Goal: Task Accomplishment & Management: Use online tool/utility

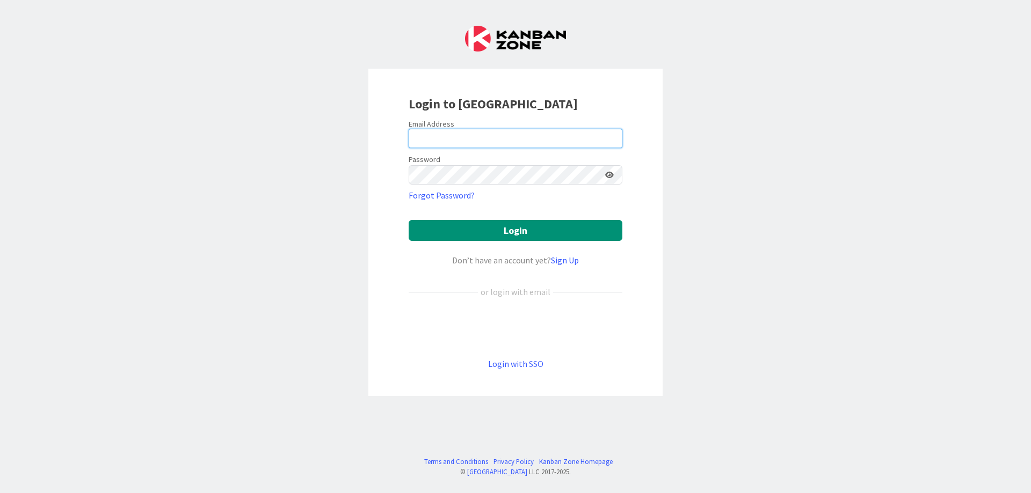
click at [429, 133] on input "email" at bounding box center [515, 138] width 214 height 19
drag, startPoint x: 543, startPoint y: 129, endPoint x: 373, endPoint y: 134, distance: 170.2
click at [385, 134] on div "Login to [GEOGRAPHIC_DATA] Email Address [EMAIL_ADDRESS][DOMAIN_NAME] Password …" at bounding box center [515, 232] width 294 height 327
type input "[PERSON_NAME][EMAIL_ADDRESS][DOMAIN_NAME]"
click at [408, 220] on button "Login" at bounding box center [515, 230] width 214 height 21
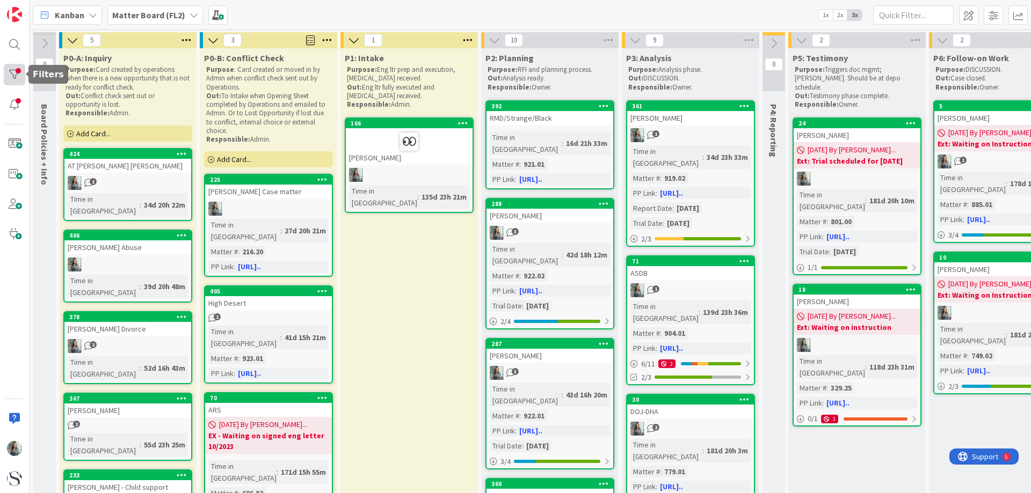
click at [14, 75] on div at bounding box center [14, 74] width 21 height 21
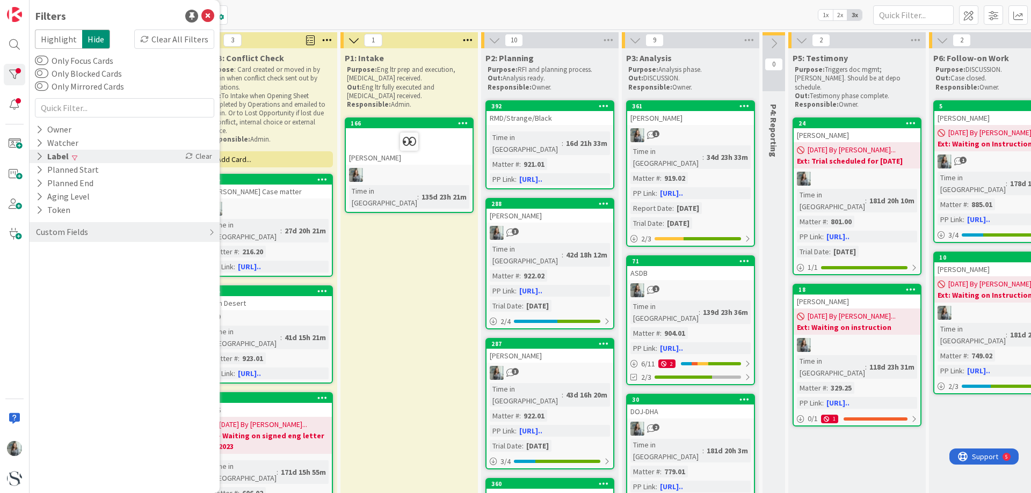
click at [43, 158] on div "Label" at bounding box center [52, 156] width 35 height 13
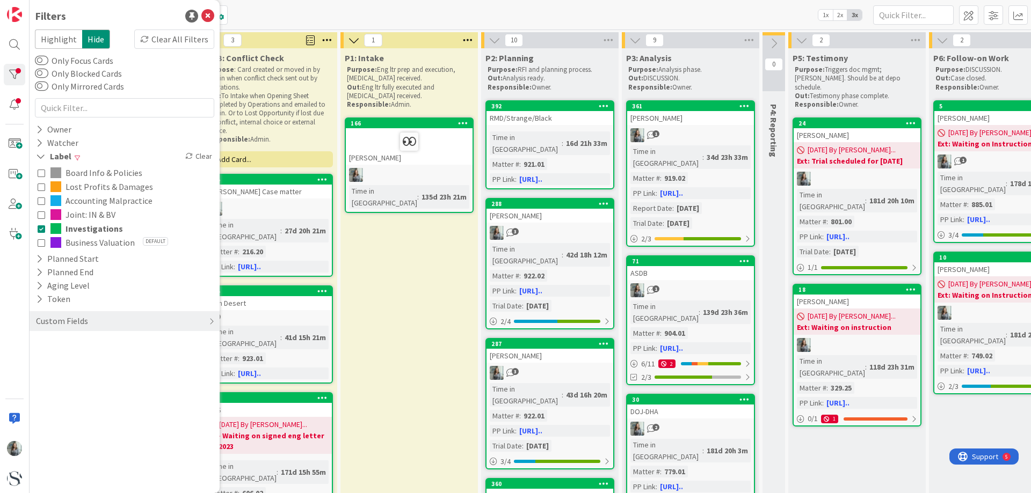
click at [36, 214] on div "Board Info & Policies Lost Profits & Damages Accounting Malpractice Joint: IN &…" at bounding box center [124, 207] width 179 height 89
click at [40, 216] on icon at bounding box center [42, 215] width 8 height 8
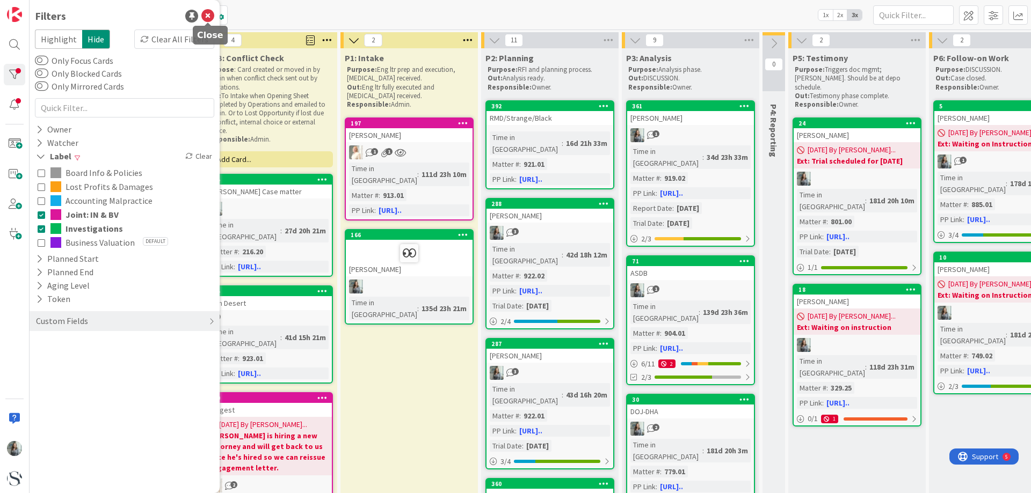
click at [207, 14] on icon at bounding box center [207, 16] width 13 height 13
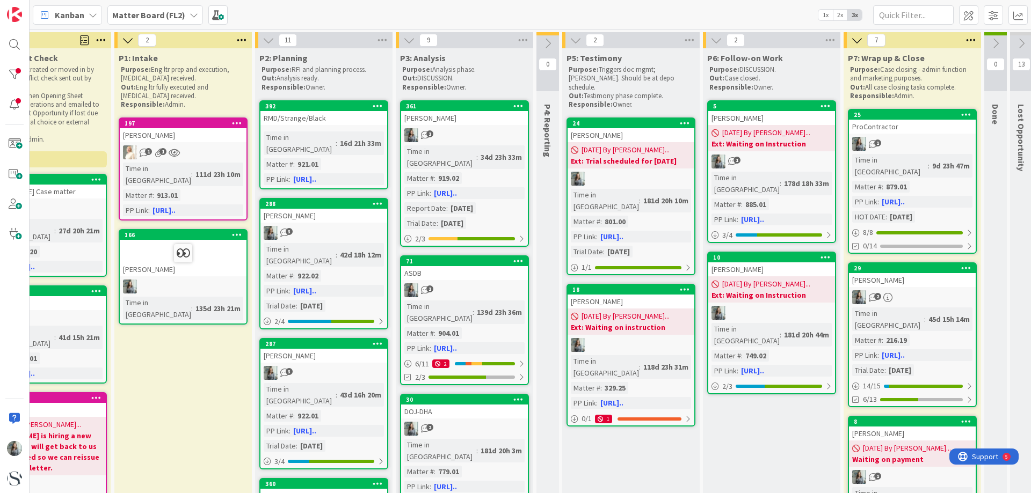
scroll to position [0, 235]
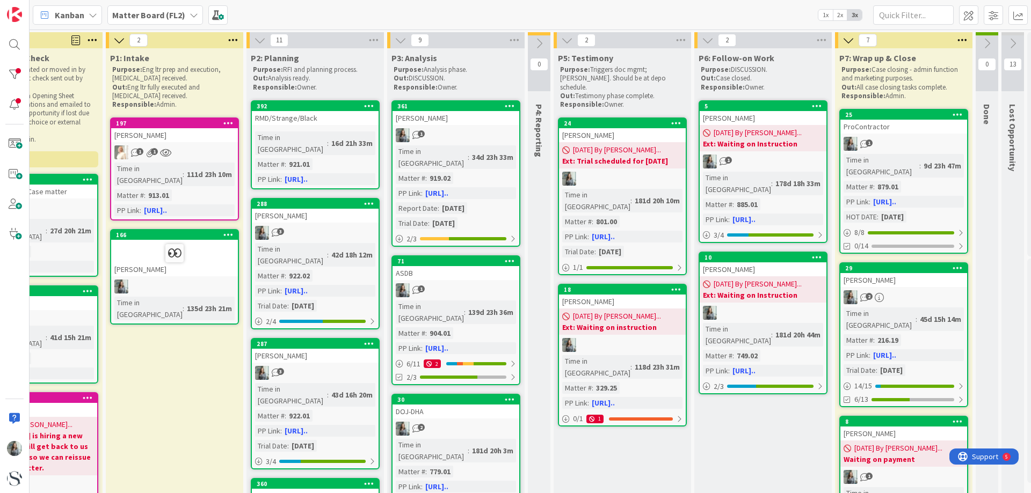
click at [541, 45] on icon at bounding box center [539, 44] width 12 height 12
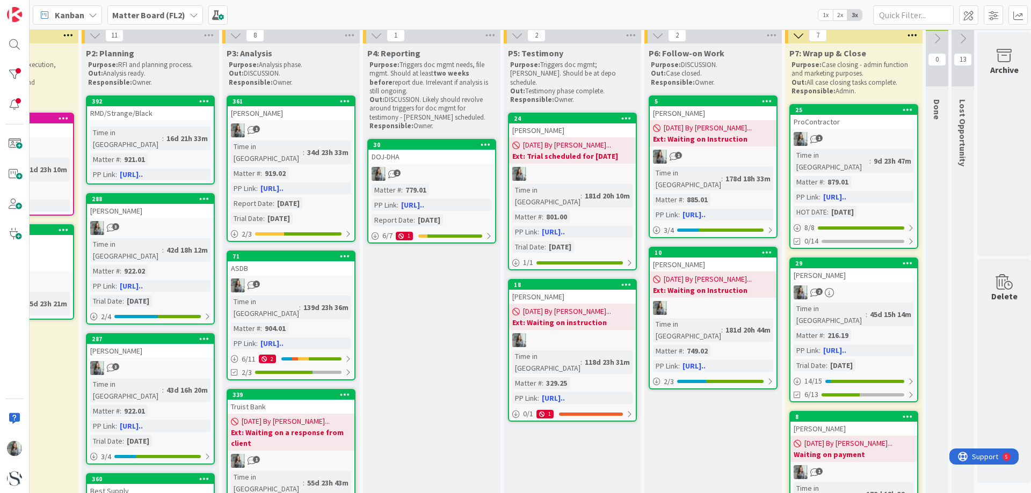
scroll to position [5, 411]
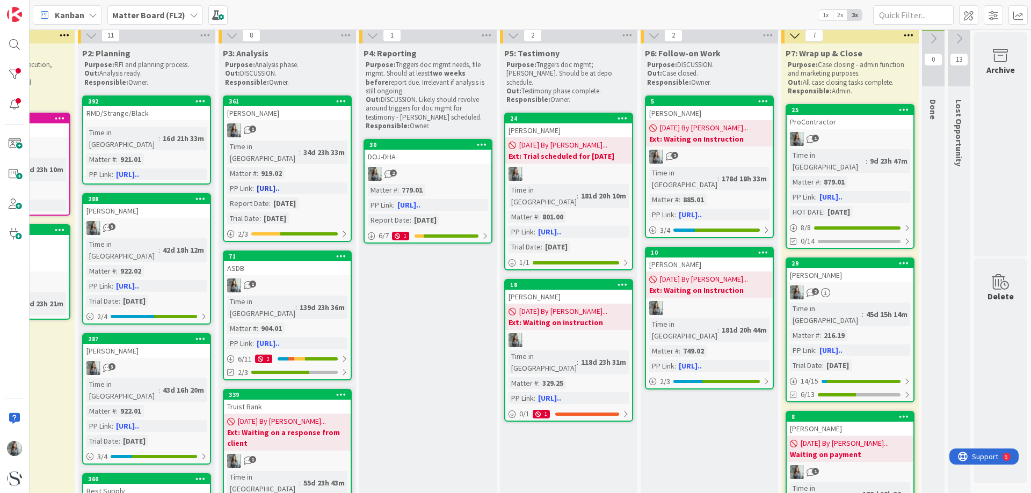
click at [300, 131] on div "1" at bounding box center [287, 130] width 127 height 14
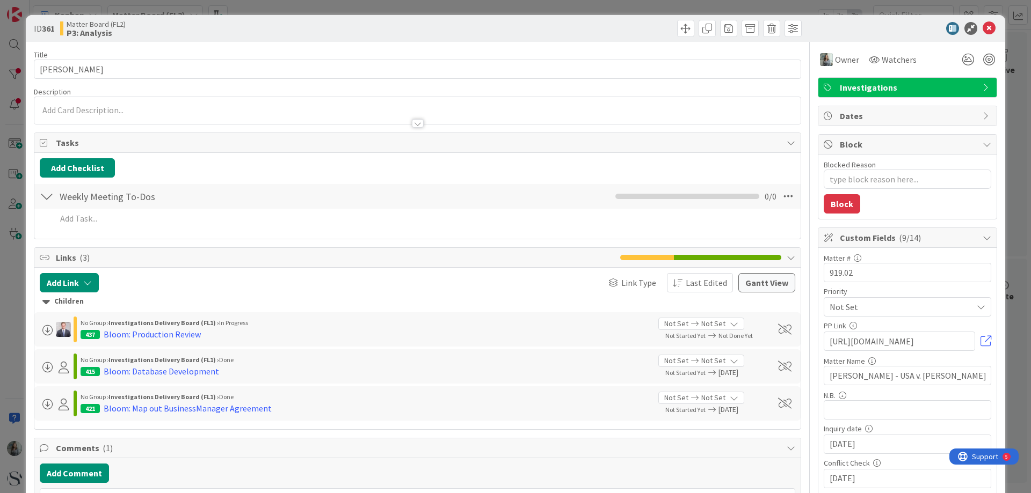
type textarea "x"
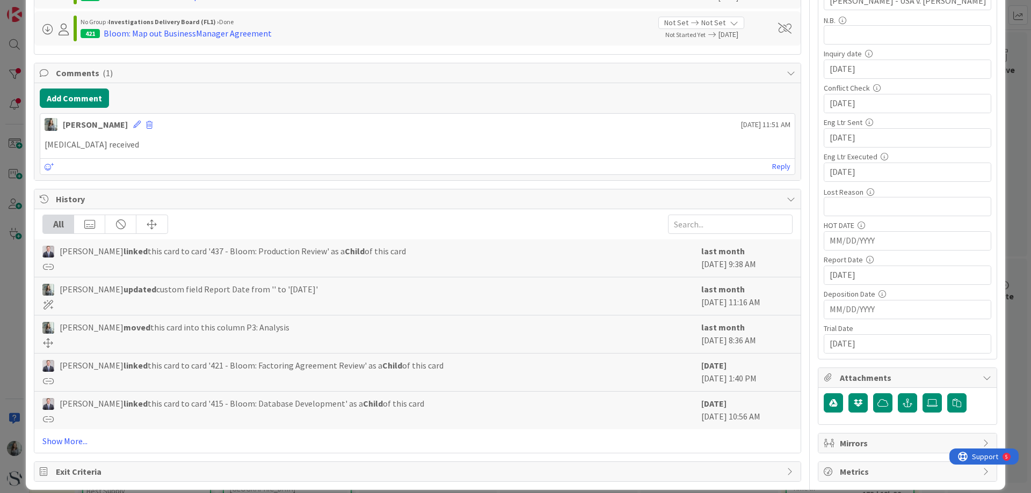
scroll to position [376, 0]
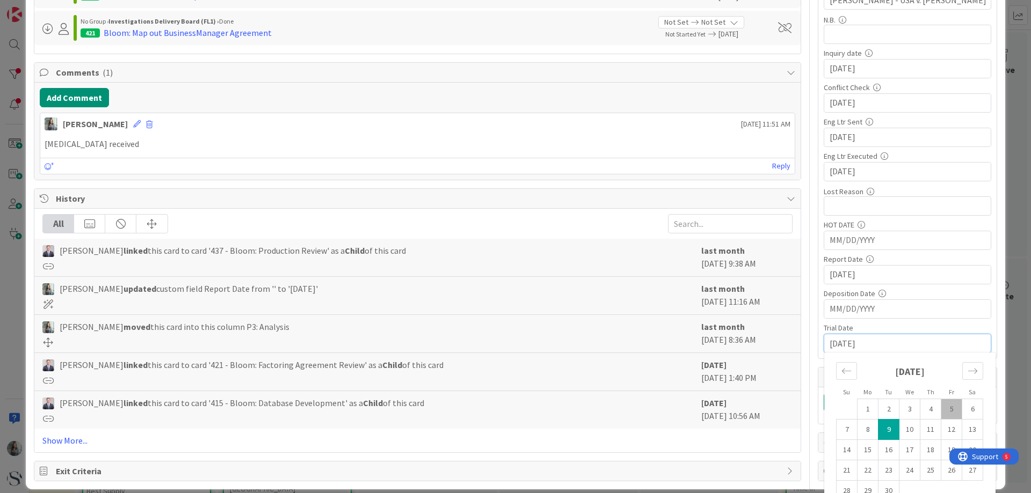
drag, startPoint x: 875, startPoint y: 347, endPoint x: 760, endPoint y: 354, distance: 116.1
click at [760, 354] on div "Title 10 / 128 [PERSON_NAME] Description [PERSON_NAME] just joined Owner Watche…" at bounding box center [515, 73] width 963 height 815
type textarea "x"
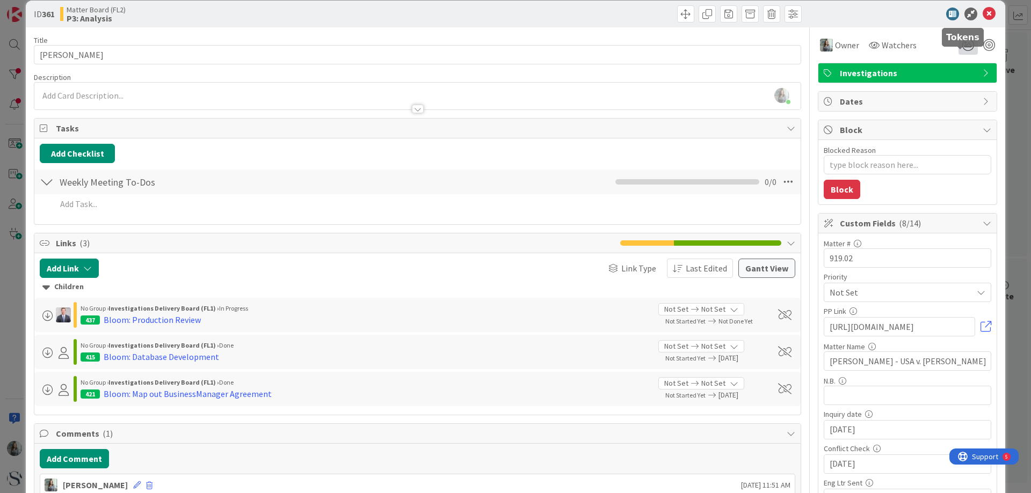
scroll to position [0, 0]
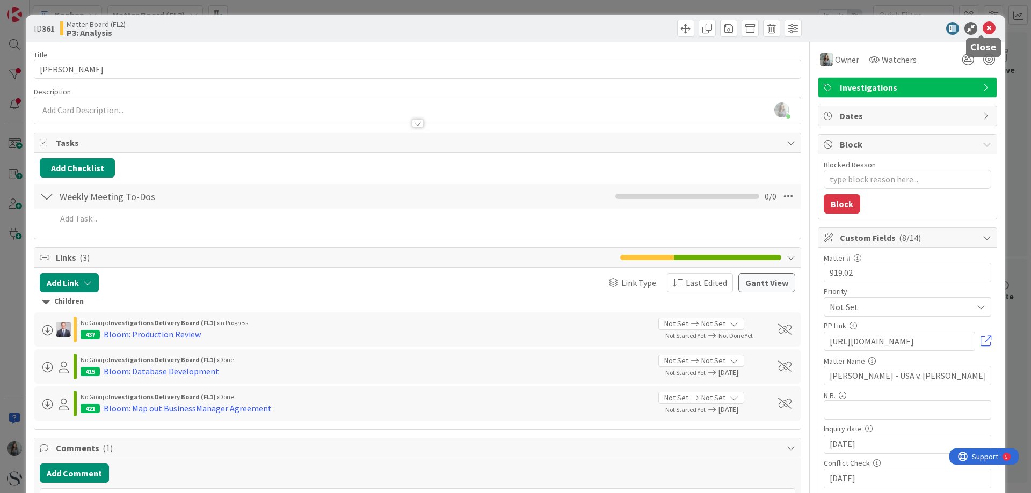
click at [982, 31] on icon at bounding box center [988, 28] width 13 height 13
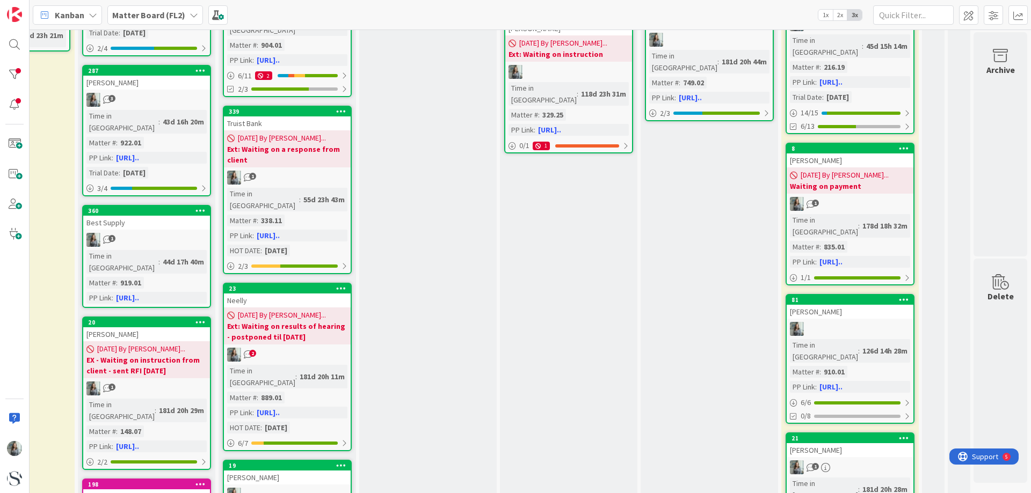
scroll to position [381, 411]
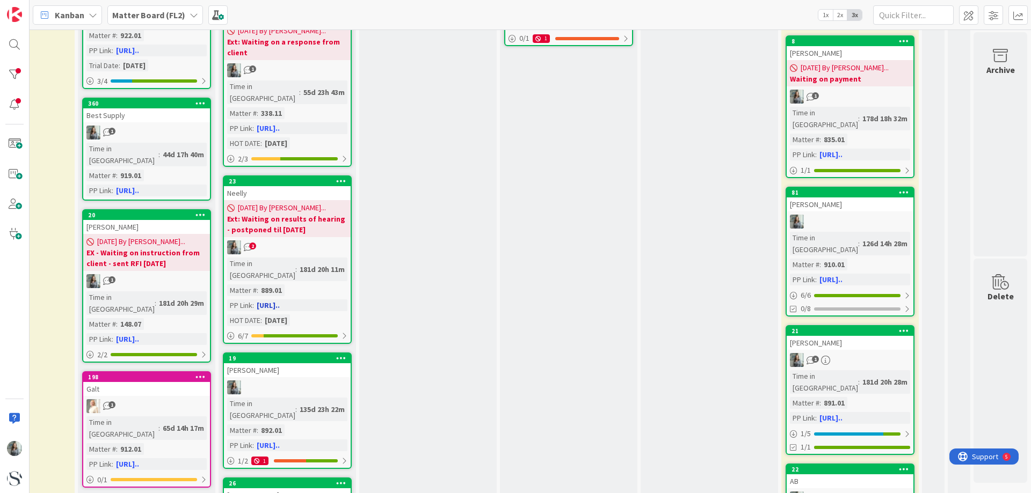
click at [280, 240] on div "2" at bounding box center [287, 247] width 127 height 14
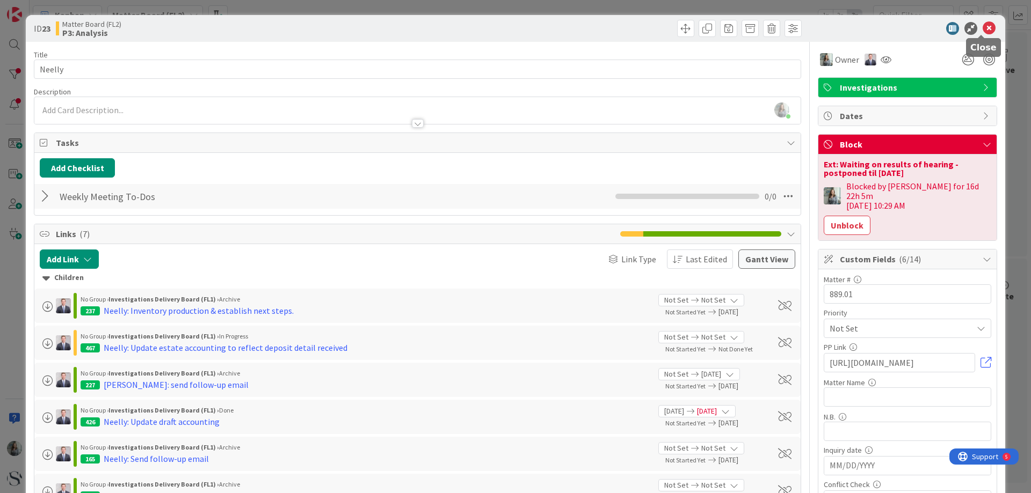
click at [983, 28] on icon at bounding box center [988, 28] width 13 height 13
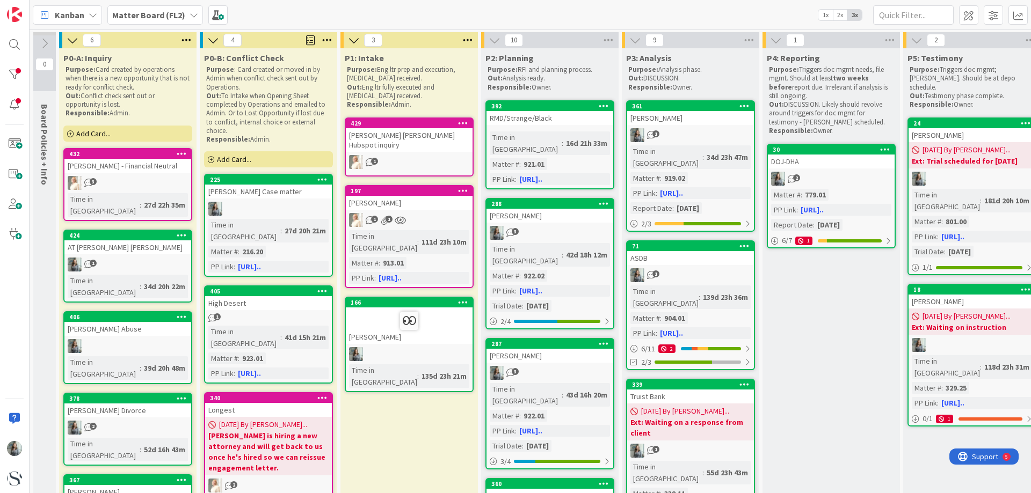
click at [391, 157] on div "1" at bounding box center [409, 162] width 127 height 14
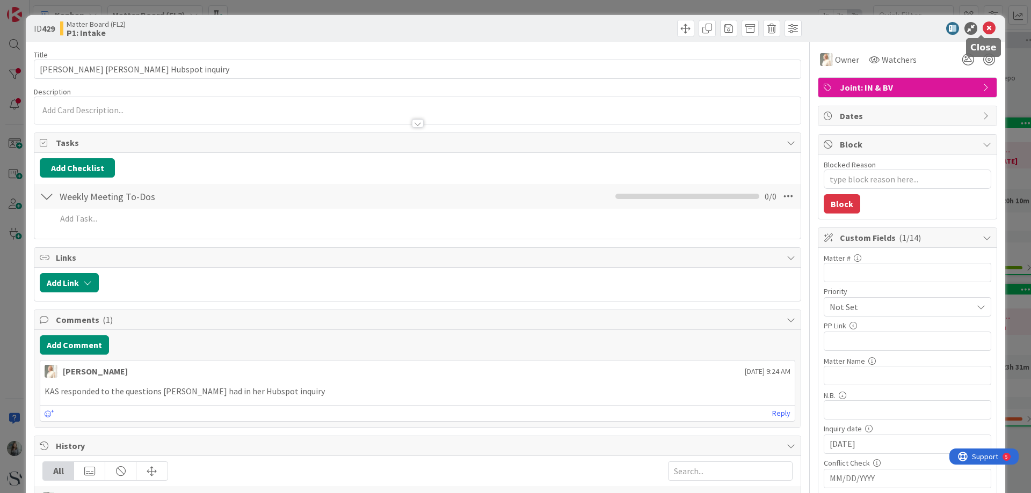
click at [983, 26] on icon at bounding box center [988, 28] width 13 height 13
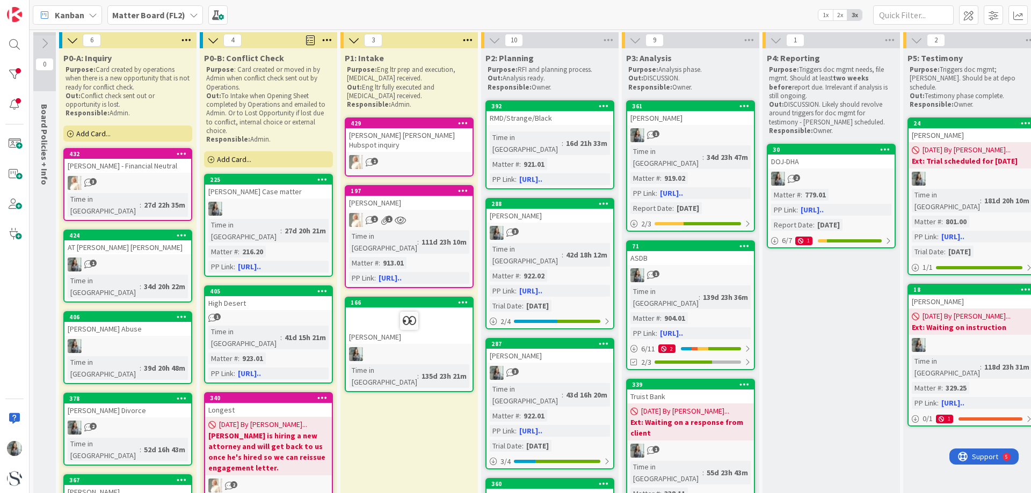
click at [408, 155] on div "1" at bounding box center [409, 162] width 127 height 14
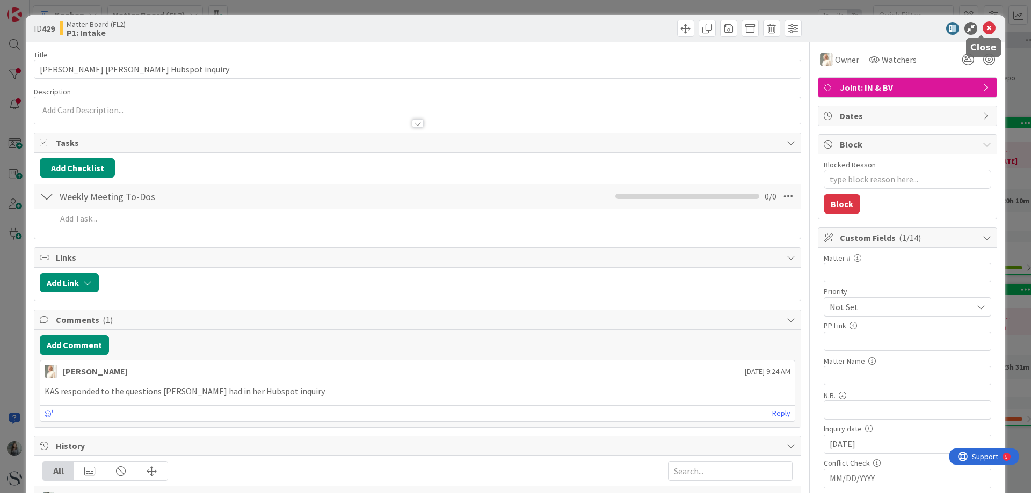
click at [985, 25] on icon at bounding box center [988, 28] width 13 height 13
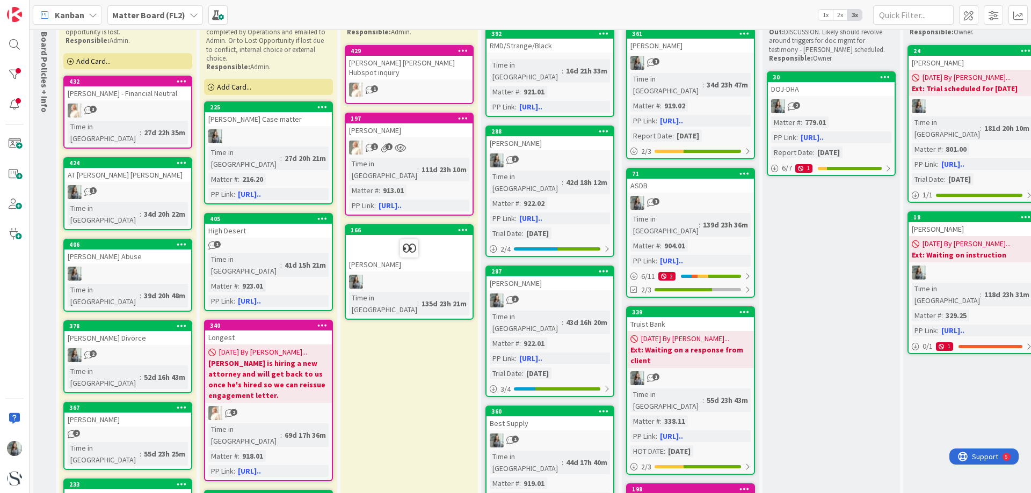
scroll to position [54, 0]
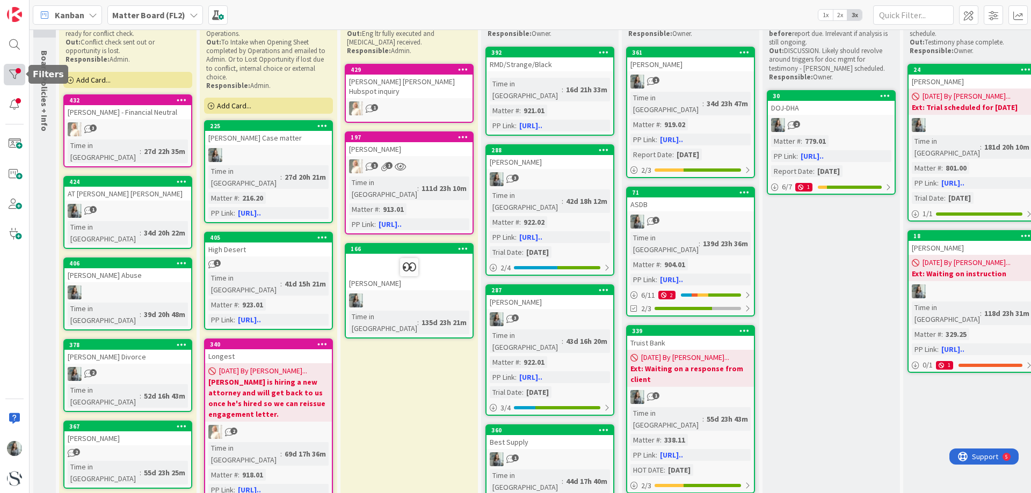
click at [13, 76] on div at bounding box center [14, 74] width 21 height 21
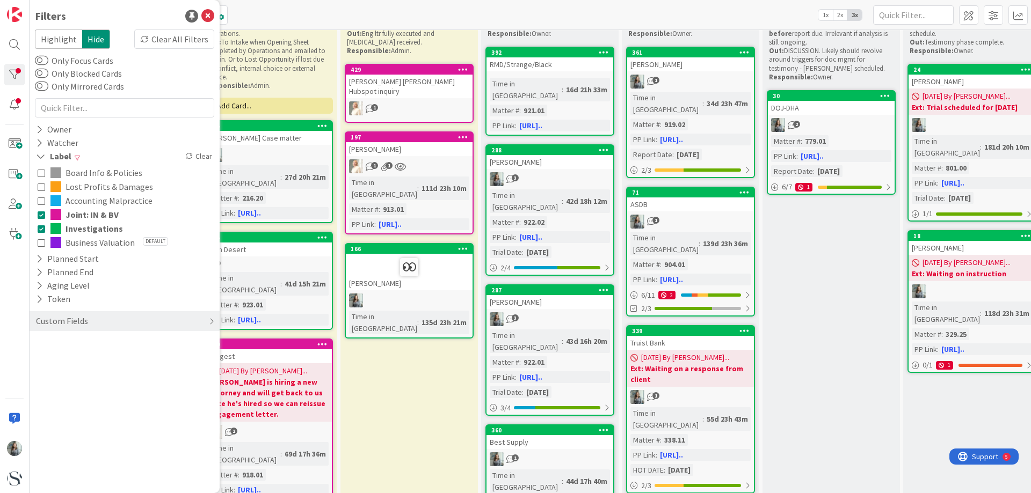
click at [46, 186] on button "Lost Profits & Damages" at bounding box center [125, 187] width 174 height 14
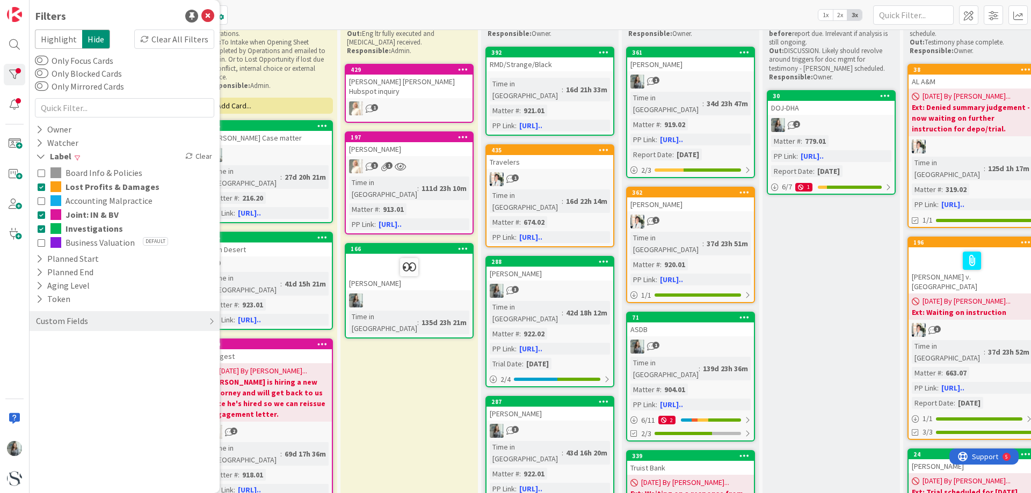
click at [44, 202] on icon at bounding box center [42, 201] width 8 height 8
click at [42, 221] on button "Joint: IN & BV" at bounding box center [125, 215] width 174 height 14
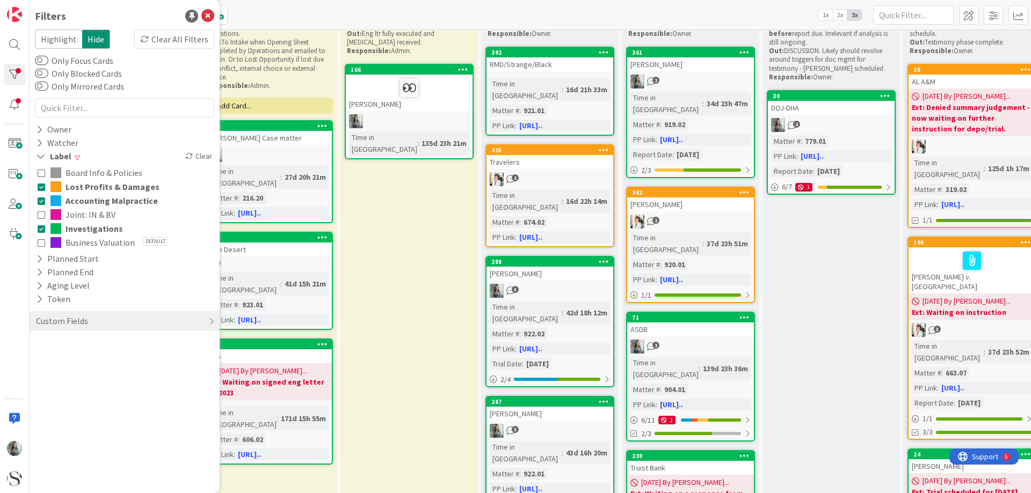
click at [42, 230] on icon at bounding box center [42, 229] width 8 height 8
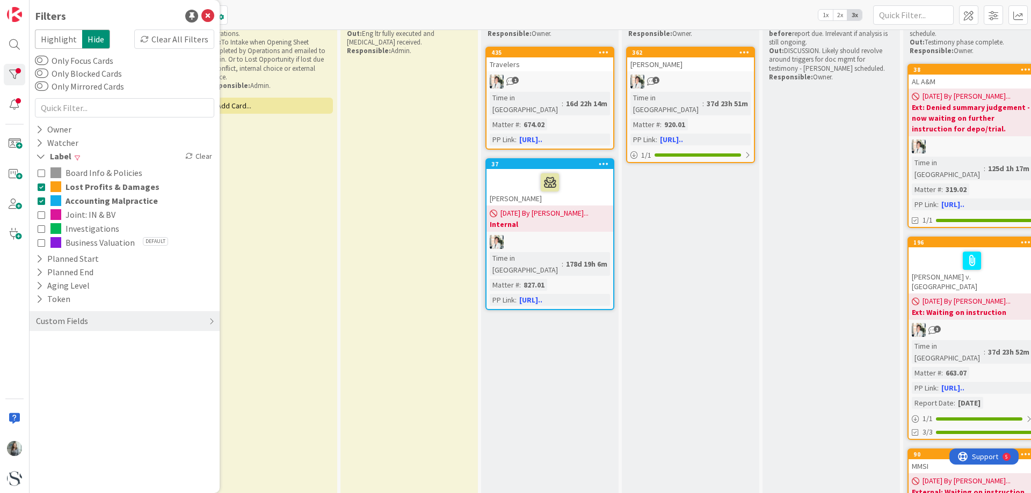
click at [40, 242] on icon at bounding box center [42, 243] width 8 height 8
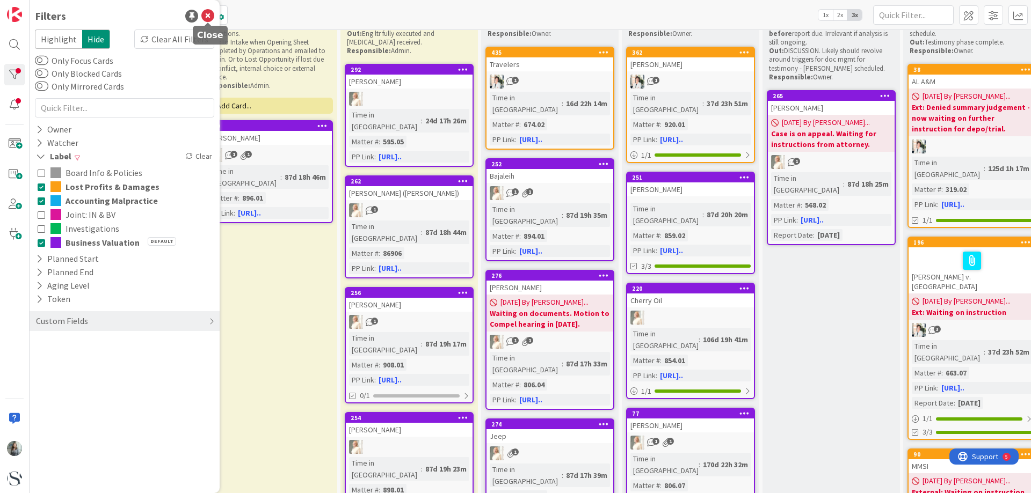
click at [208, 19] on icon at bounding box center [207, 16] width 13 height 13
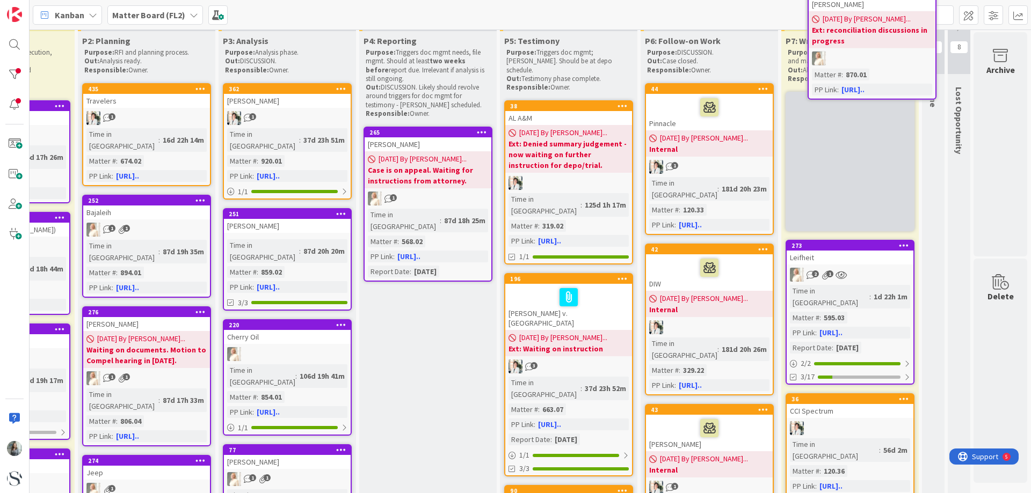
scroll to position [0, 411]
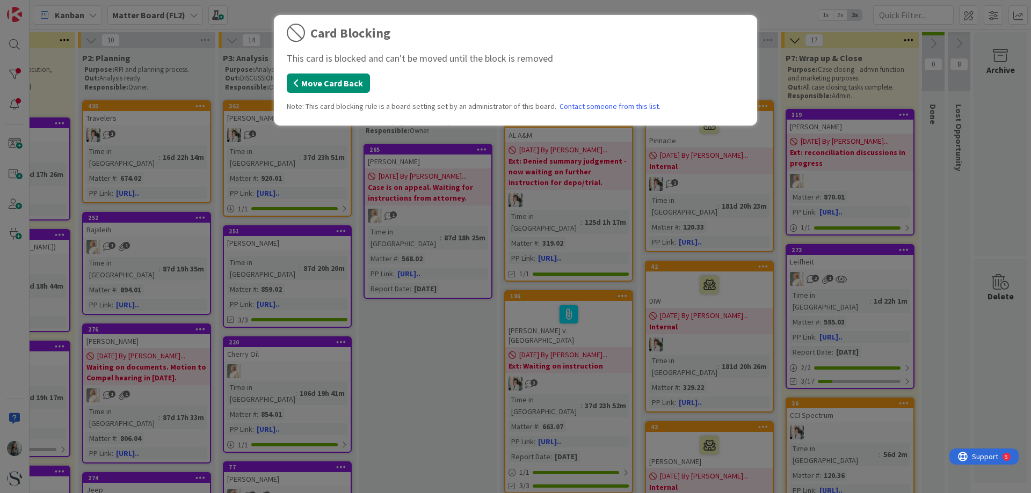
click at [333, 87] on button "Move Card Back" at bounding box center [328, 83] width 83 height 19
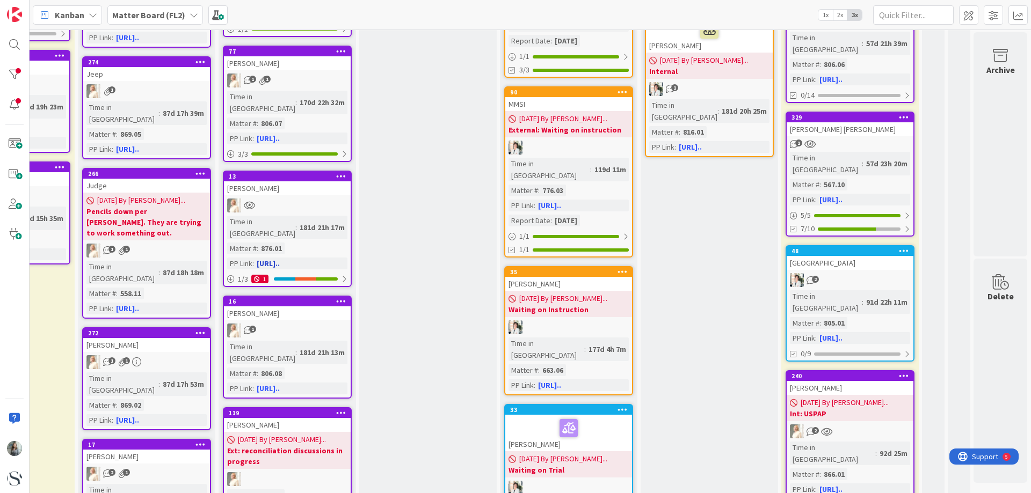
scroll to position [429, 411]
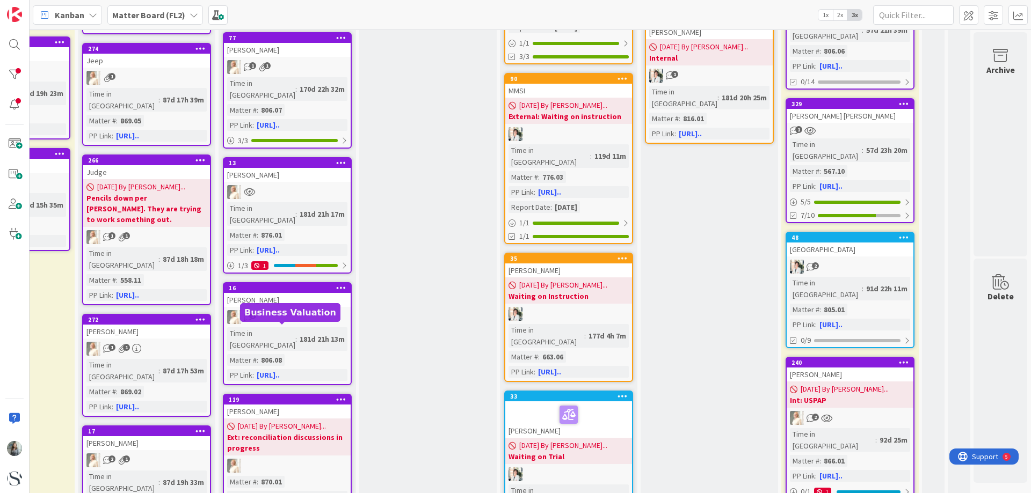
click at [266, 432] on b "Ext: reconciliation discussions in progress" at bounding box center [287, 442] width 120 height 21
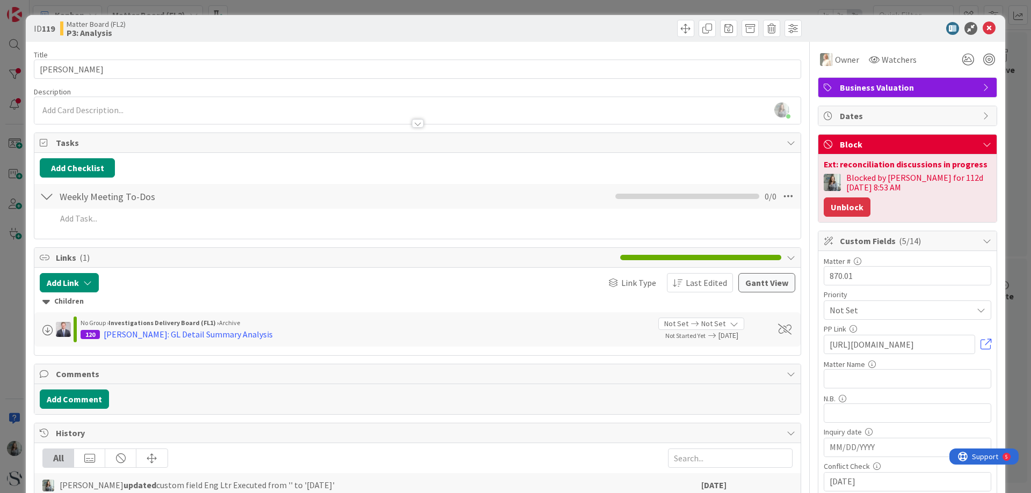
click at [852, 204] on button "Unblock" at bounding box center [846, 207] width 47 height 19
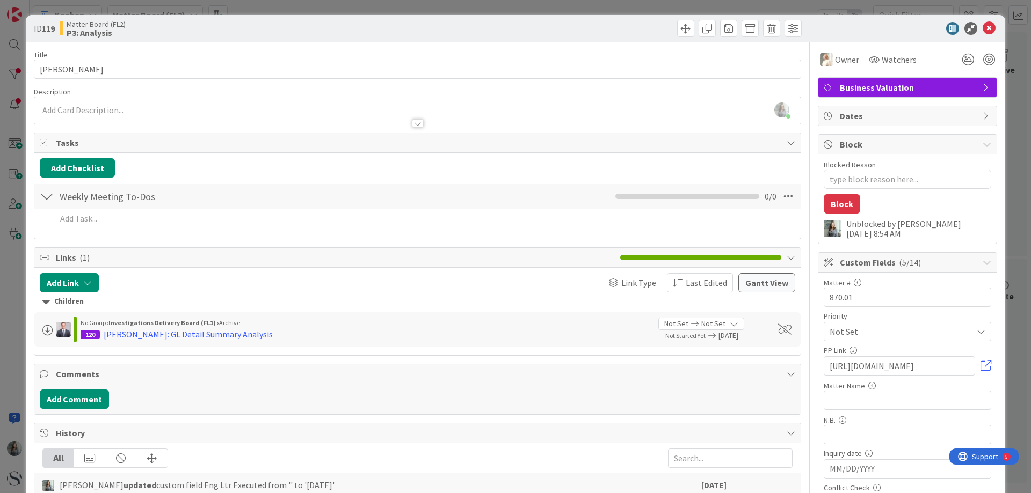
type textarea "x"
click at [983, 27] on icon at bounding box center [988, 28] width 13 height 13
